Goal: Navigation & Orientation: Understand site structure

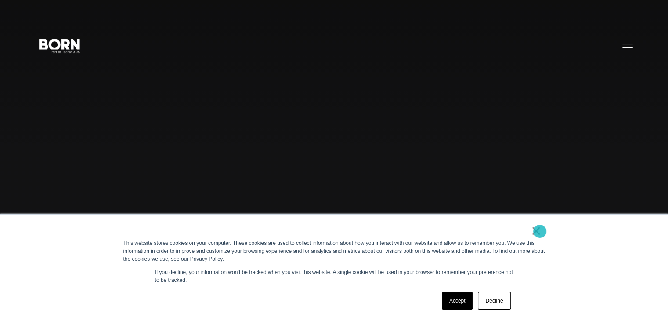
click at [540, 231] on link "×" at bounding box center [536, 231] width 11 height 8
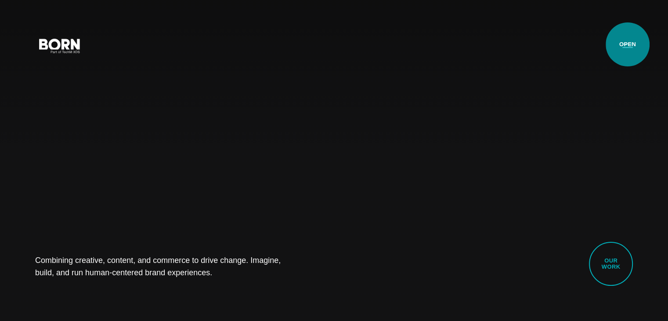
click at [628, 44] on button "Primary Menu" at bounding box center [627, 45] width 21 height 18
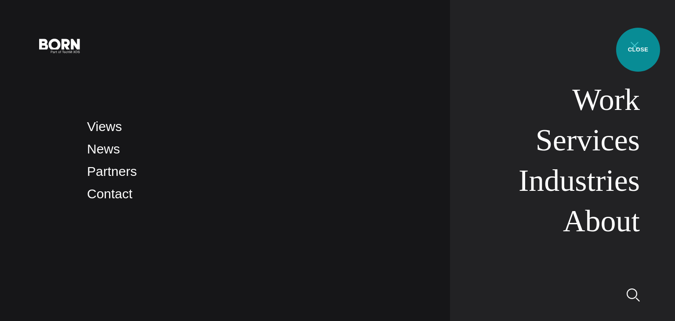
click at [638, 50] on button "Primary Menu" at bounding box center [634, 45] width 21 height 18
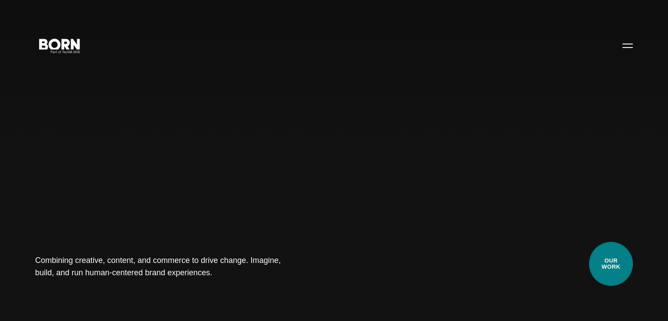
click at [614, 271] on link "Our Work" at bounding box center [611, 264] width 44 height 44
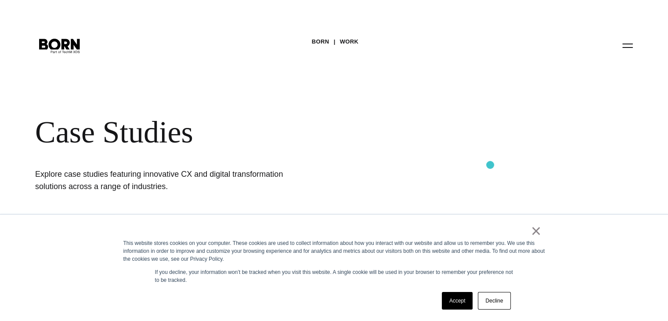
scroll to position [63, 0]
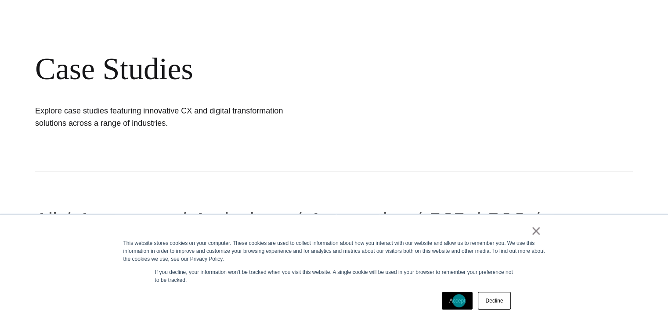
click at [459, 301] on link "Accept" at bounding box center [457, 301] width 31 height 18
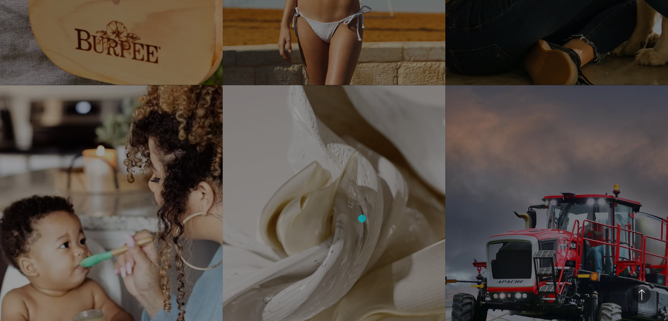
scroll to position [1882, 0]
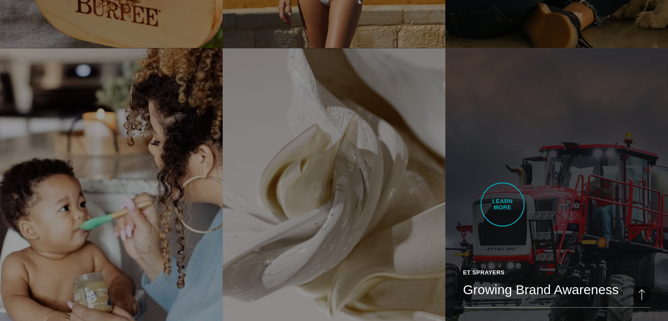
click at [503, 204] on link "ET Sprayers Growing Brand Awareness This project yielded a 145% increase in Mar…" at bounding box center [557, 223] width 223 height 351
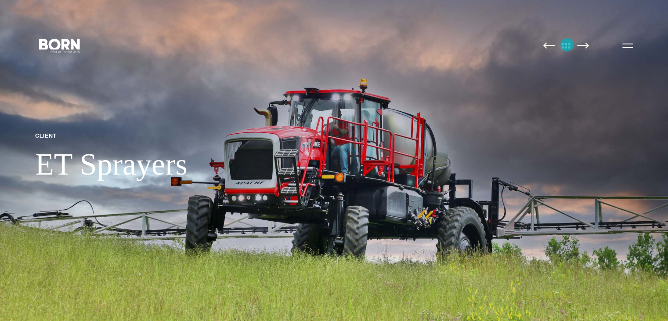
click at [567, 45] on img at bounding box center [566, 45] width 18 height 7
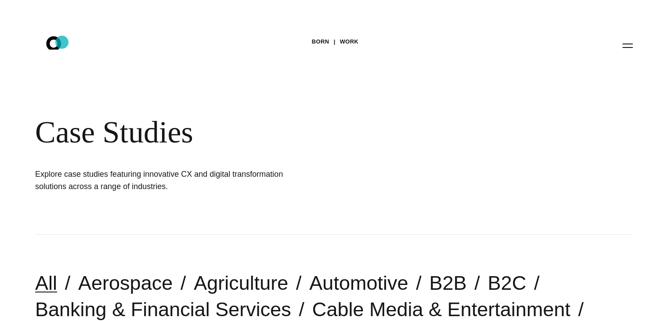
click at [62, 42] on icon ".st0{display:none;} .st1{display:inline;} .st2{font-family:'HelveticaNeue-Mediu…" at bounding box center [60, 45] width 56 height 23
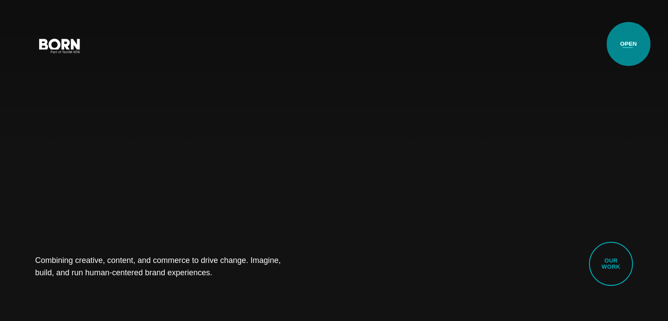
click at [629, 44] on button "Primary Menu" at bounding box center [627, 45] width 21 height 18
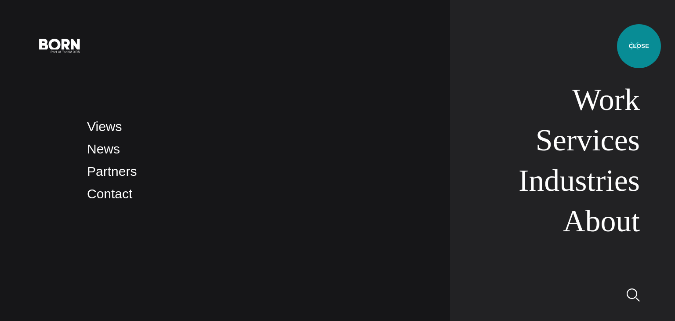
click at [639, 46] on button "Primary Menu" at bounding box center [634, 45] width 21 height 18
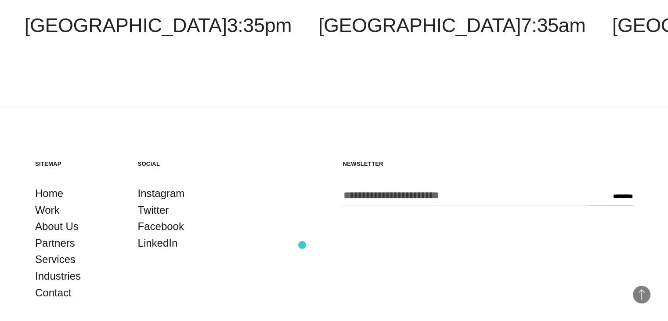
scroll to position [2380, 0]
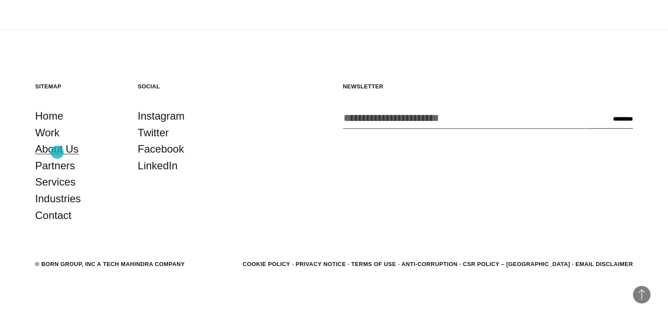
click at [57, 152] on link "About Us" at bounding box center [56, 149] width 43 height 17
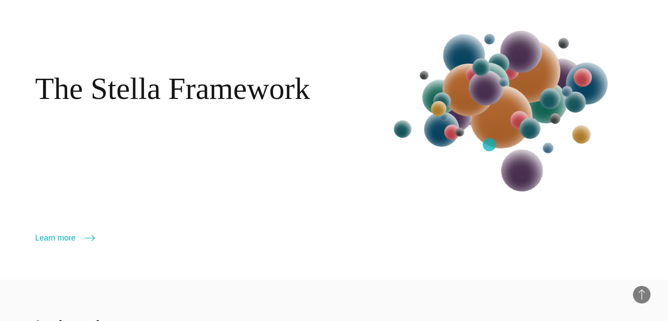
scroll to position [1040, 0]
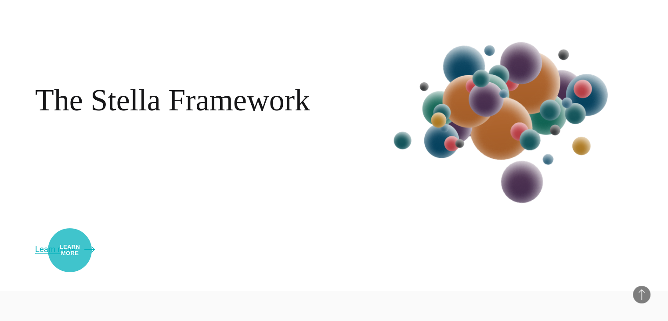
click at [70, 250] on link "Learn more" at bounding box center [65, 249] width 60 height 12
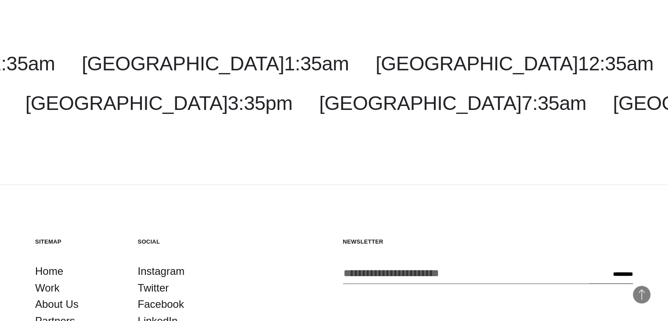
scroll to position [1778, 0]
